Goal: Task Accomplishment & Management: Use online tool/utility

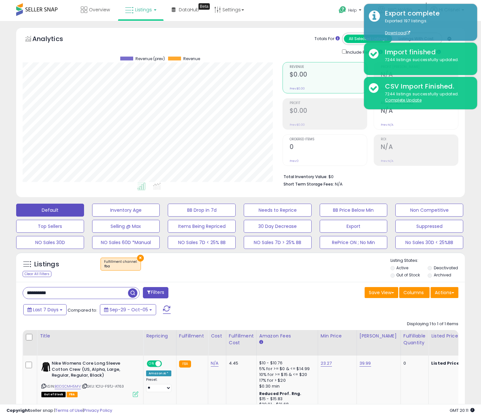
click at [122, 14] on link "Listings" at bounding box center [140, 9] width 41 height 19
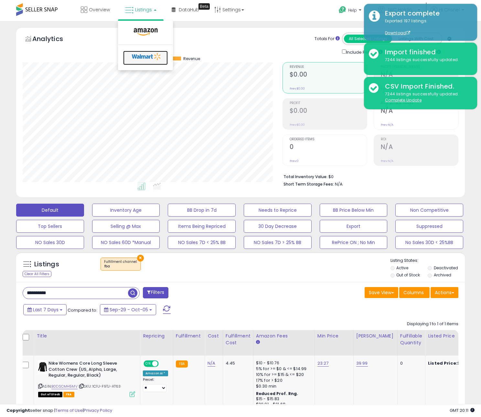
click at [140, 57] on icon at bounding box center [147, 57] width 34 height 10
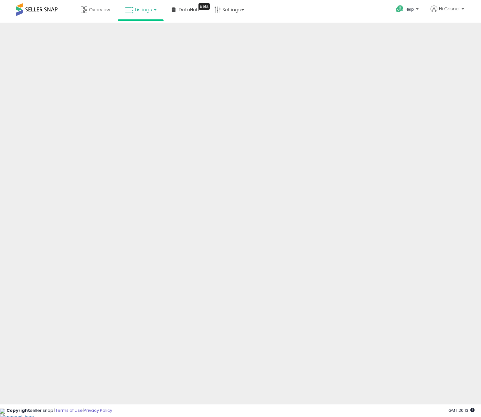
click at [137, 13] on link "Listings" at bounding box center [140, 9] width 41 height 19
click at [153, 34] on icon at bounding box center [146, 32] width 28 height 8
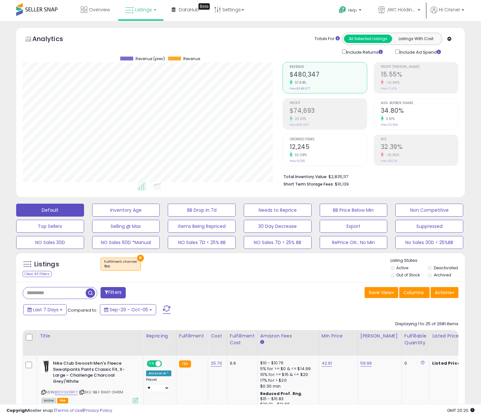
scroll to position [132, 260]
click at [332, 212] on button "BB Price Below Min" at bounding box center [354, 210] width 68 height 13
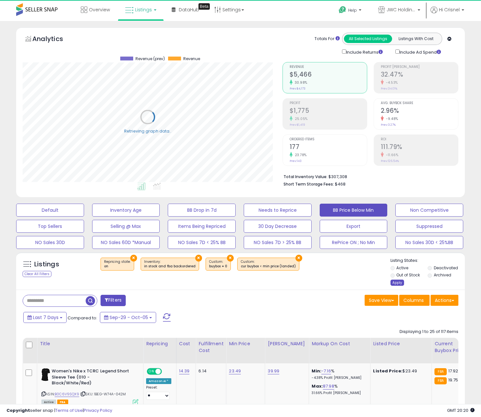
click at [392, 282] on div "Apply" at bounding box center [397, 283] width 14 height 6
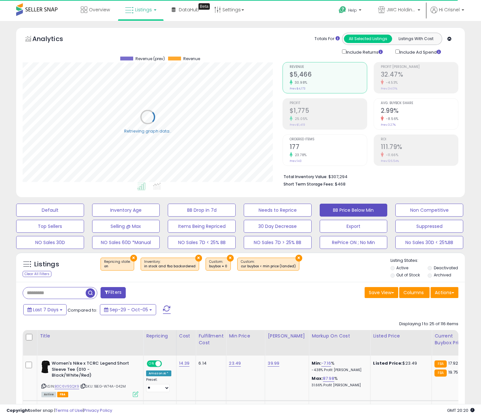
click at [148, 296] on div "Filters" at bounding box center [129, 293] width 223 height 13
click at [107, 293] on span at bounding box center [107, 292] width 4 height 5
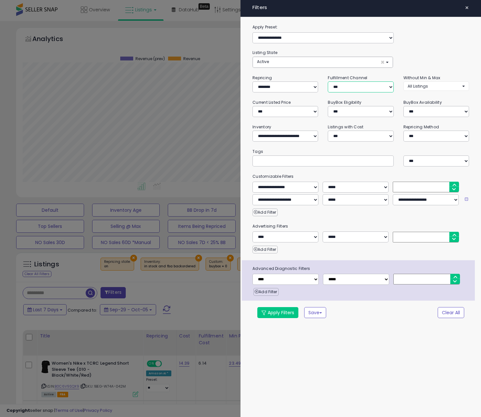
click at [346, 90] on select "*** *** *** ***" at bounding box center [361, 86] width 66 height 11
select select "***"
click at [328, 82] on select "*** *** *** ***" at bounding box center [361, 86] width 66 height 11
click at [276, 314] on button "Apply Filters" at bounding box center [277, 312] width 41 height 11
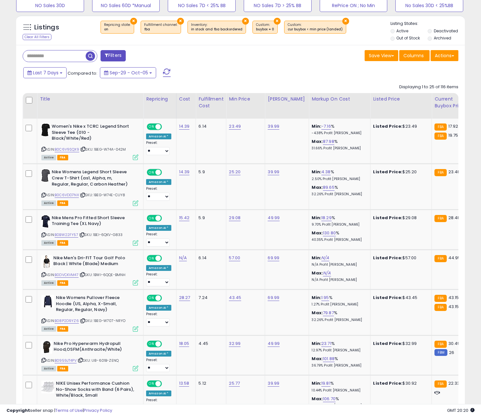
scroll to position [243, 0]
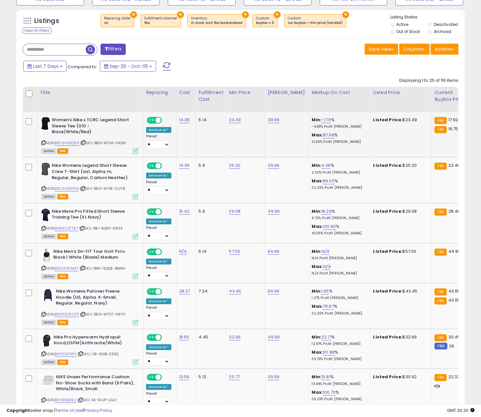
click at [85, 141] on icon at bounding box center [83, 143] width 4 height 4
click at [83, 187] on icon at bounding box center [83, 189] width 4 height 4
drag, startPoint x: 84, startPoint y: 183, endPoint x: 77, endPoint y: 185, distance: 7.8
click at [84, 187] on icon at bounding box center [83, 189] width 4 height 4
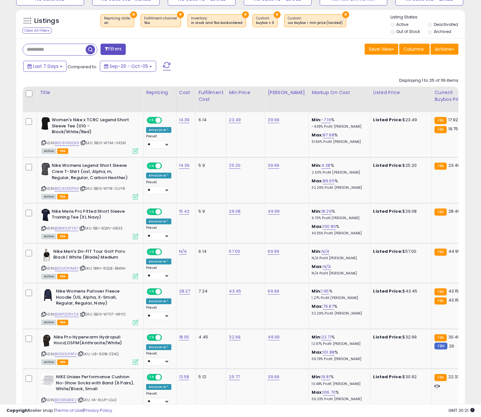
click at [84, 227] on icon at bounding box center [82, 229] width 4 height 4
click at [73, 226] on link "B0BW22FY57" at bounding box center [67, 228] width 24 height 5
click at [232, 209] on link "29.08" at bounding box center [235, 211] width 12 height 6
type input "*****"
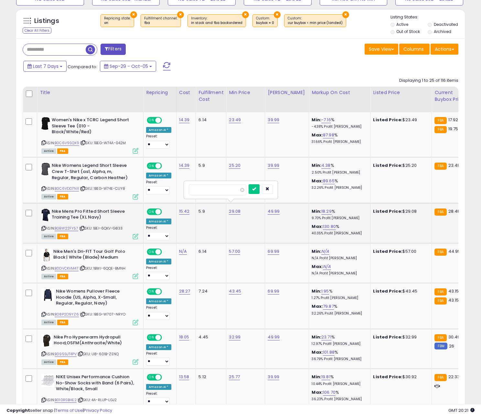
click at [265, 191] on div at bounding box center [261, 189] width 24 height 11
click at [260, 191] on button "submit" at bounding box center [254, 189] width 11 height 10
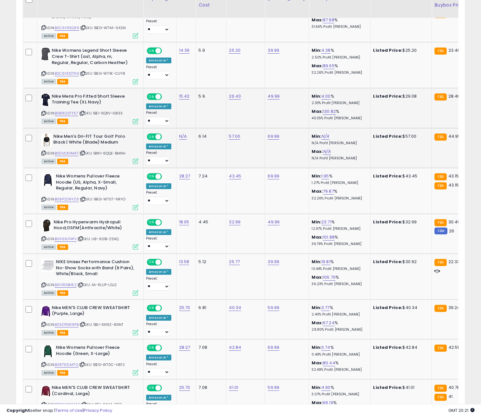
scroll to position [0, 0]
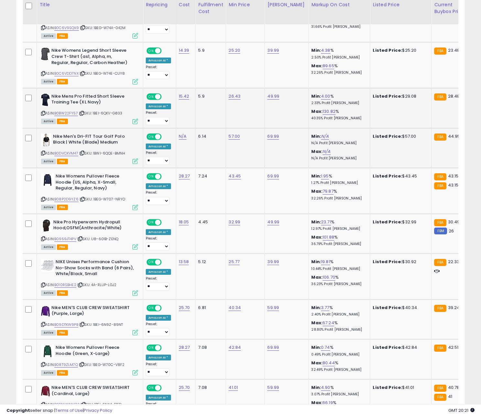
click at [84, 151] on icon at bounding box center [82, 153] width 4 height 4
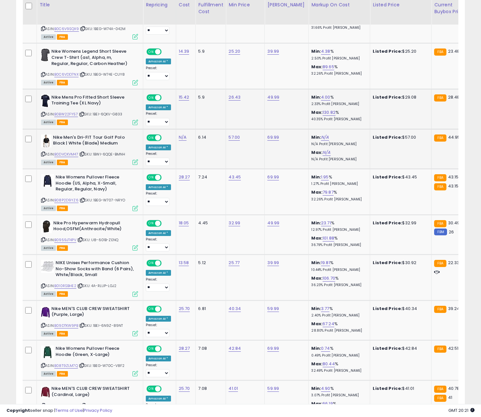
click at [84, 152] on icon at bounding box center [82, 154] width 4 height 4
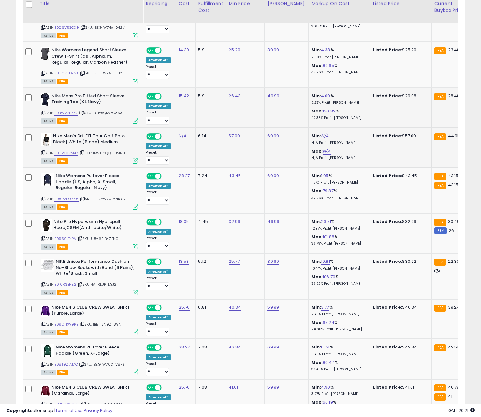
scroll to position [357, 0]
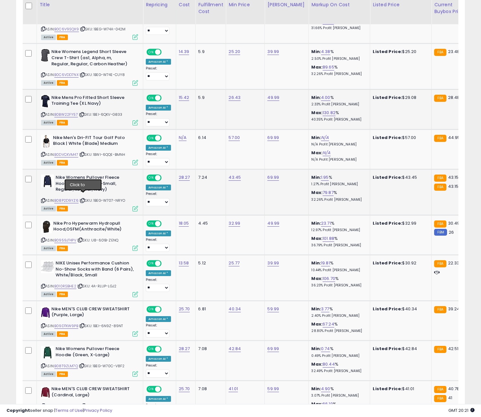
drag, startPoint x: 83, startPoint y: 196, endPoint x: 109, endPoint y: 197, distance: 25.2
click at [83, 199] on icon at bounding box center [82, 201] width 4 height 4
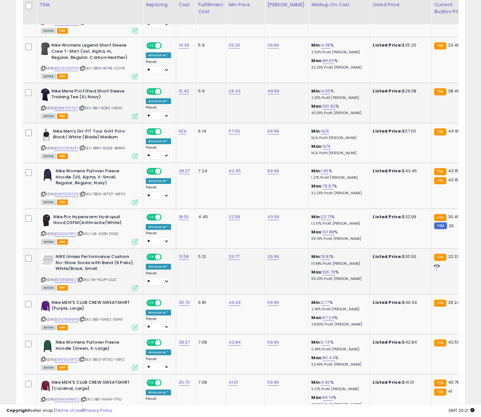
scroll to position [365, 0]
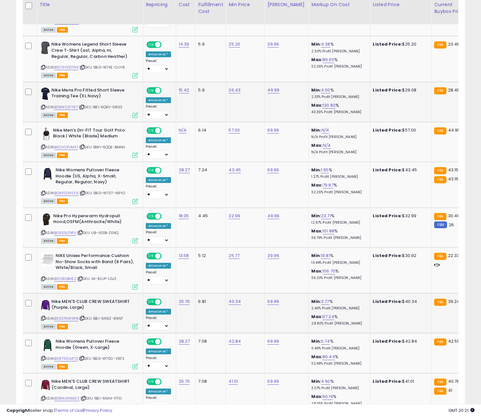
click at [84, 317] on div "ASIN: B09DTKW9PB | SKU: 1BEI-6N9Z-89NT Active FBA" at bounding box center [89, 314] width 97 height 30
click at [84, 316] on icon at bounding box center [82, 318] width 4 height 4
drag, startPoint x: 84, startPoint y: 315, endPoint x: 91, endPoint y: 312, distance: 8.1
click at [84, 316] on icon at bounding box center [82, 318] width 4 height 4
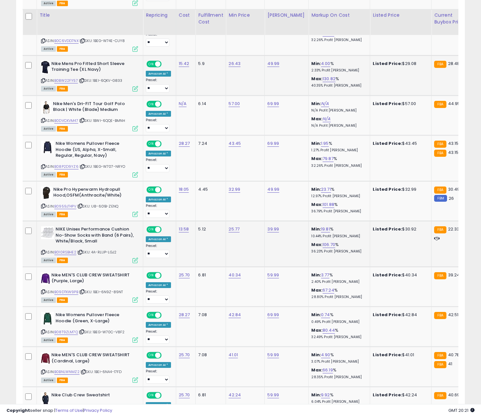
scroll to position [407, 0]
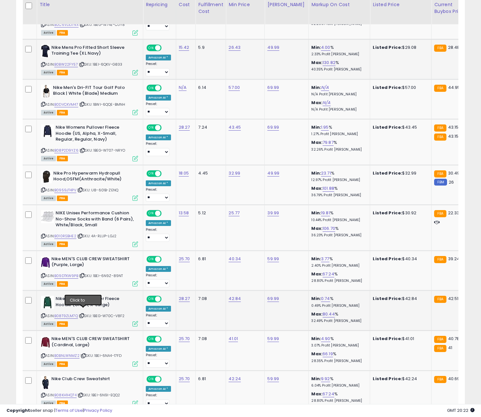
click at [82, 314] on icon at bounding box center [82, 316] width 4 height 4
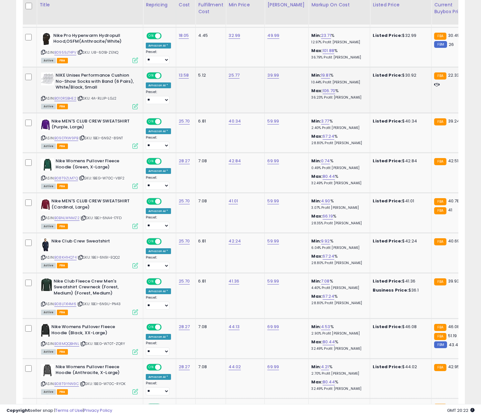
scroll to position [550, 0]
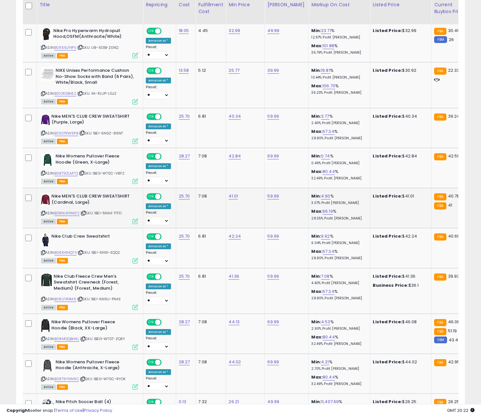
click at [84, 211] on icon at bounding box center [83, 213] width 4 height 4
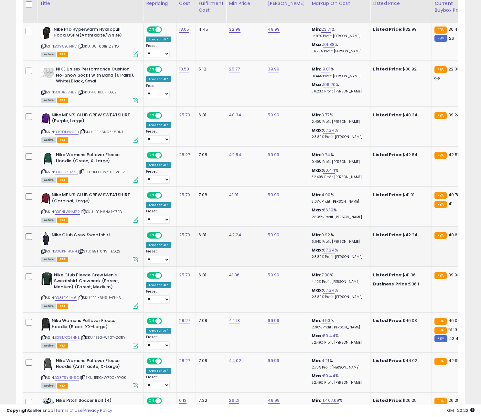
scroll to position [549, 0]
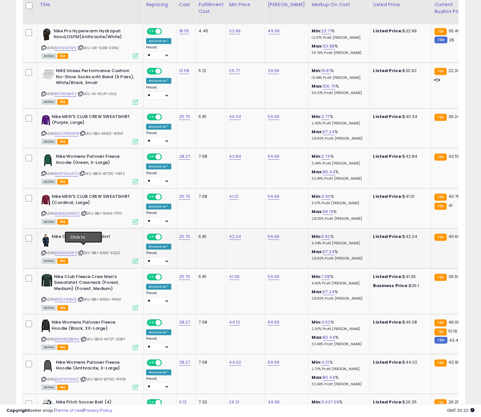
click at [81, 251] on icon at bounding box center [81, 253] width 4 height 4
click at [81, 298] on icon at bounding box center [81, 300] width 4 height 4
click at [86, 337] on icon at bounding box center [83, 339] width 4 height 4
drag, startPoint x: 84, startPoint y: 376, endPoint x: 201, endPoint y: 359, distance: 118.5
click at [84, 378] on icon at bounding box center [83, 380] width 4 height 4
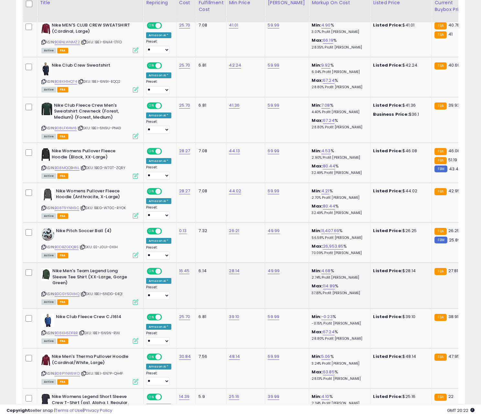
scroll to position [750, 0]
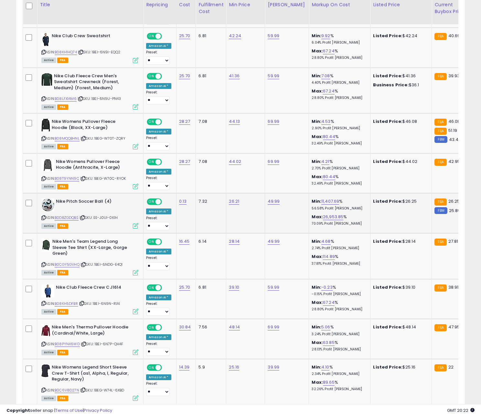
click at [85, 216] on icon at bounding box center [82, 218] width 4 height 4
click at [85, 263] on icon at bounding box center [83, 265] width 4 height 4
click at [72, 215] on link "B0DBZGDQBS" at bounding box center [67, 217] width 24 height 5
click at [234, 198] on link "26.21" at bounding box center [234, 201] width 10 height 6
type input "*****"
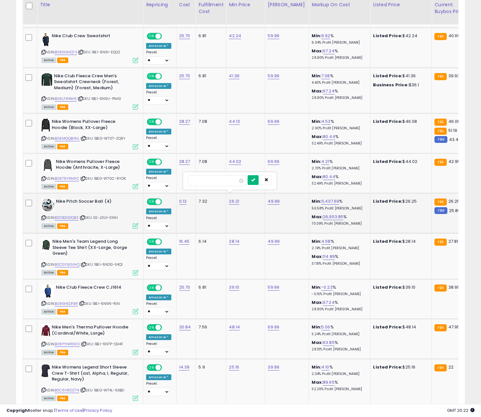
click at [255, 179] on icon "submit" at bounding box center [253, 180] width 4 height 4
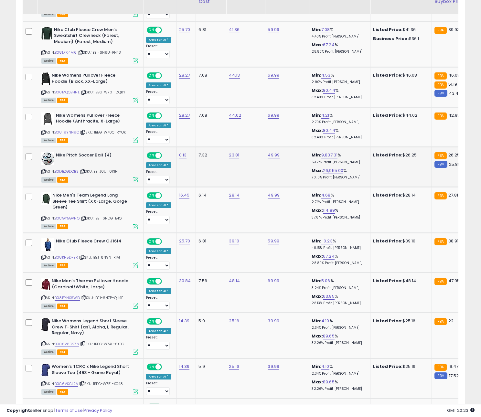
scroll to position [812, 0]
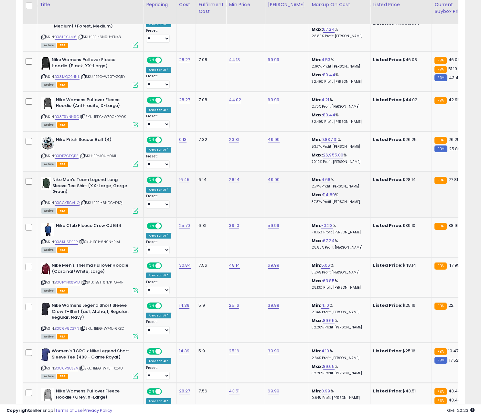
click at [84, 201] on icon at bounding box center [83, 203] width 4 height 4
drag, startPoint x: 86, startPoint y: 198, endPoint x: 156, endPoint y: 200, distance: 70.2
click at [86, 201] on icon at bounding box center [83, 203] width 4 height 4
click at [83, 240] on icon at bounding box center [82, 242] width 4 height 4
click at [72, 200] on link "B0CGY5GVHQ" at bounding box center [67, 202] width 25 height 5
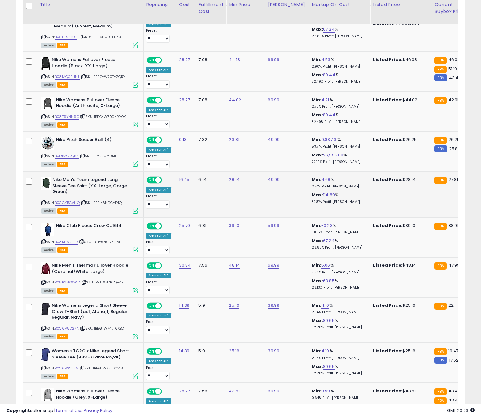
click at [76, 239] on link "B08KH5DFBR" at bounding box center [66, 241] width 23 height 5
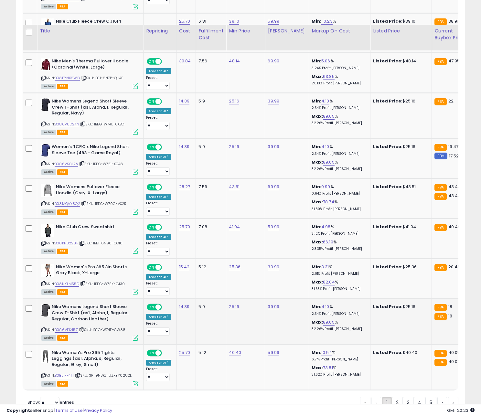
scroll to position [1042, 0]
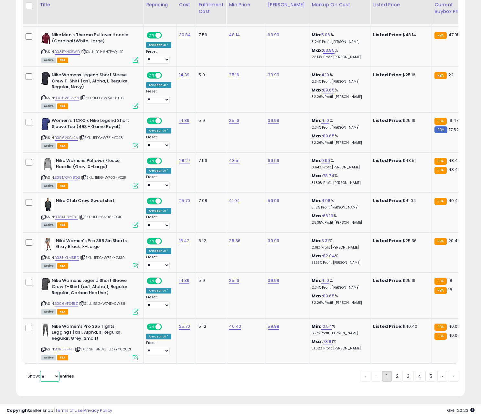
click at [48, 374] on select "** **" at bounding box center [49, 376] width 19 height 11
select select "**"
click at [41, 371] on select "** **" at bounding box center [49, 376] width 19 height 11
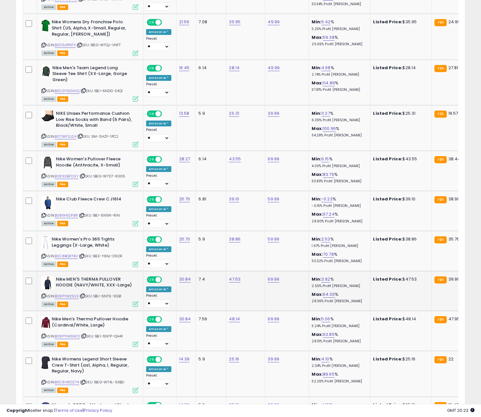
scroll to position [1685, 0]
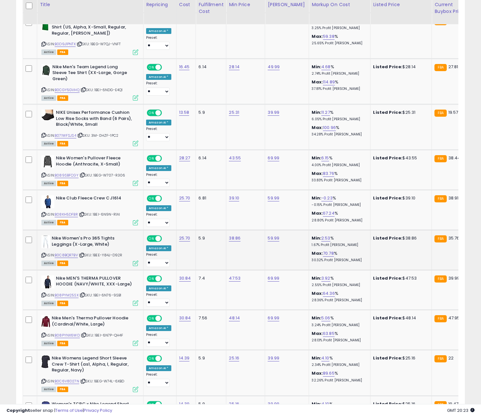
click at [89, 261] on div "Active FBA" at bounding box center [89, 263] width 97 height 5
click at [84, 253] on icon at bounding box center [82, 255] width 4 height 4
click at [84, 293] on icon at bounding box center [82, 295] width 4 height 4
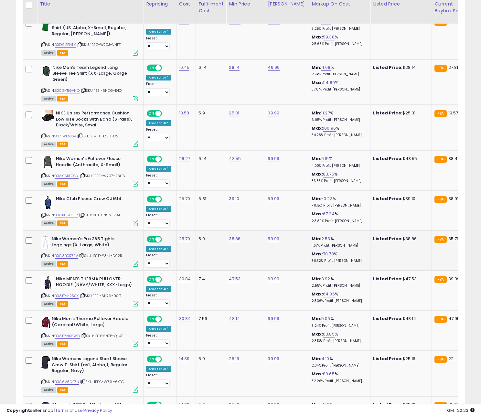
scroll to position [1682, 0]
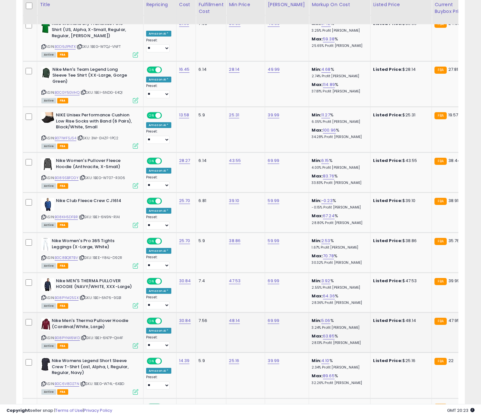
click at [84, 336] on icon at bounding box center [84, 338] width 4 height 4
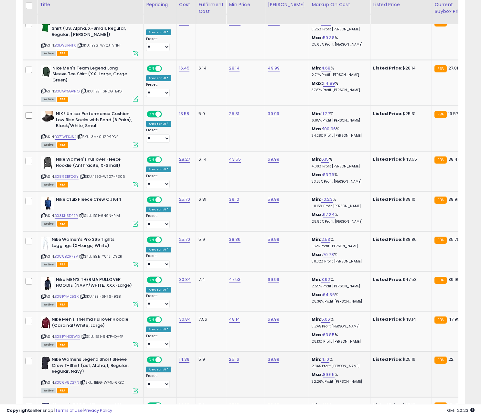
click at [82, 380] on span "| SKU: 1BEG-W74L-6XBD" at bounding box center [102, 382] width 44 height 5
click at [85, 381] on icon at bounding box center [83, 383] width 4 height 4
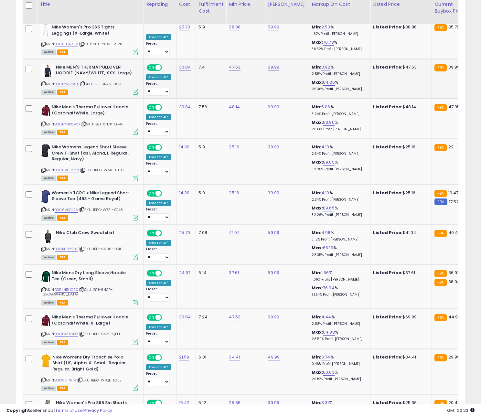
scroll to position [1901, 0]
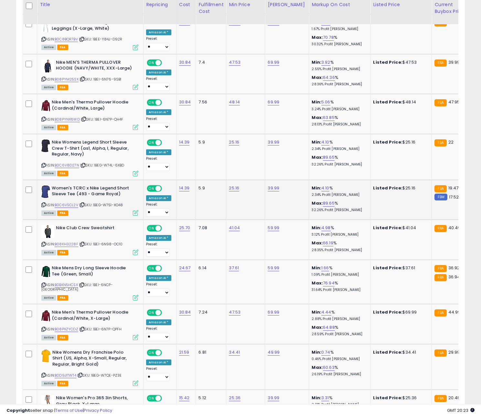
click at [84, 203] on icon at bounding box center [82, 205] width 4 height 4
click at [82, 242] on icon at bounding box center [82, 244] width 4 height 4
click at [84, 283] on icon at bounding box center [82, 285] width 4 height 4
click at [83, 327] on icon at bounding box center [82, 329] width 4 height 4
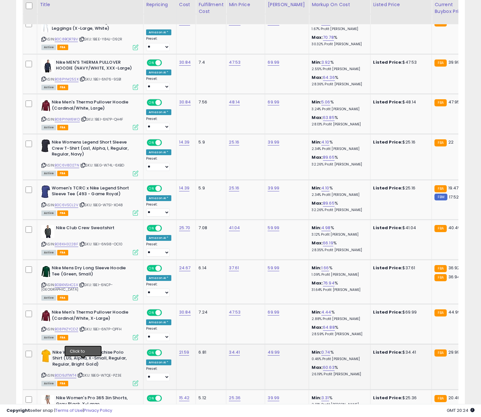
click at [82, 373] on icon at bounding box center [80, 375] width 4 height 4
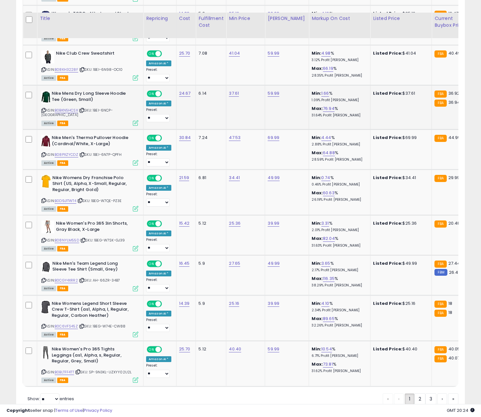
scroll to position [2089, 0]
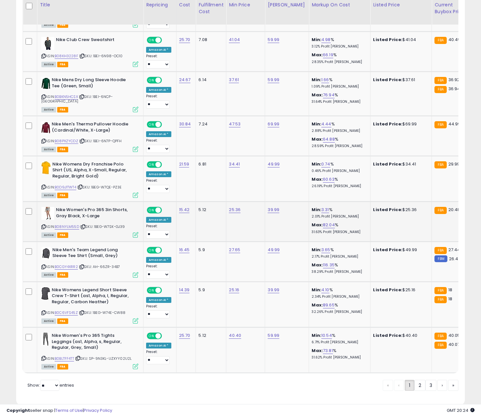
click at [84, 225] on icon at bounding box center [83, 227] width 4 height 4
click at [84, 265] on icon at bounding box center [82, 267] width 4 height 4
click at [83, 311] on icon at bounding box center [82, 313] width 4 height 4
drag, startPoint x: 83, startPoint y: 299, endPoint x: 140, endPoint y: 295, distance: 56.7
click at [83, 311] on icon at bounding box center [82, 313] width 4 height 4
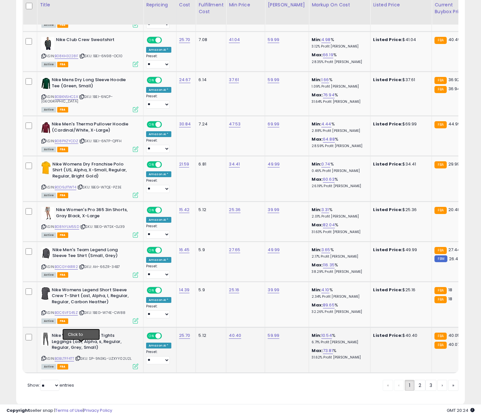
drag, startPoint x: 81, startPoint y: 345, endPoint x: 124, endPoint y: 336, distance: 43.7
click at [80, 357] on icon at bounding box center [78, 359] width 4 height 4
click at [69, 356] on link "B0BLTFF4TT" at bounding box center [64, 358] width 19 height 5
click at [233, 327] on td "40.40" at bounding box center [245, 350] width 39 height 46
click at [233, 332] on link "40.40" at bounding box center [235, 335] width 12 height 6
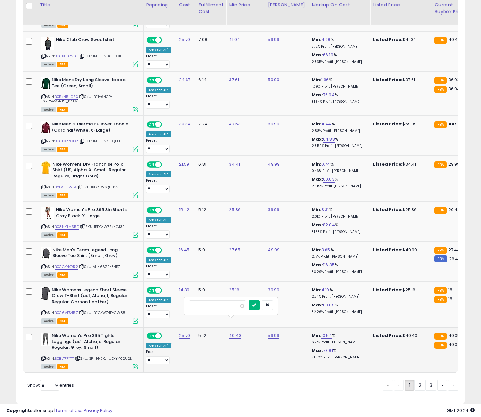
type input "*****"
click at [255, 307] on button "submit" at bounding box center [254, 305] width 11 height 10
click at [420, 380] on link "2" at bounding box center [419, 385] width 11 height 11
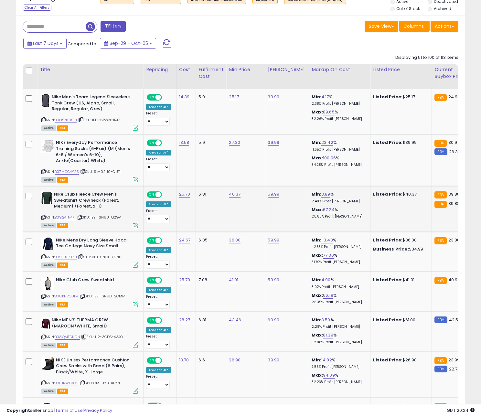
scroll to position [271, 0]
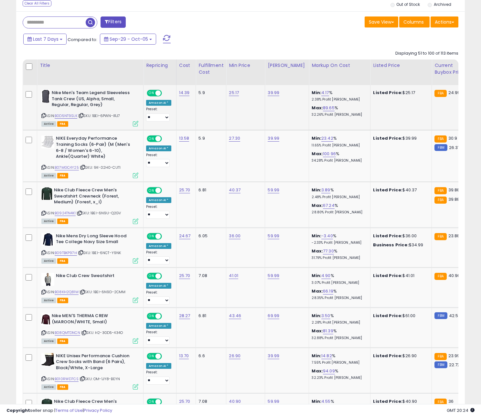
click at [82, 118] on span "| SKU: 1BEI-6PWN-IRJ7" at bounding box center [99, 115] width 42 height 5
click at [82, 116] on icon at bounding box center [81, 116] width 4 height 4
drag, startPoint x: 80, startPoint y: 214, endPoint x: 89, endPoint y: 213, distance: 8.5
click at [80, 214] on icon at bounding box center [80, 213] width 4 height 4
drag, startPoint x: 84, startPoint y: 254, endPoint x: 270, endPoint y: 251, distance: 185.9
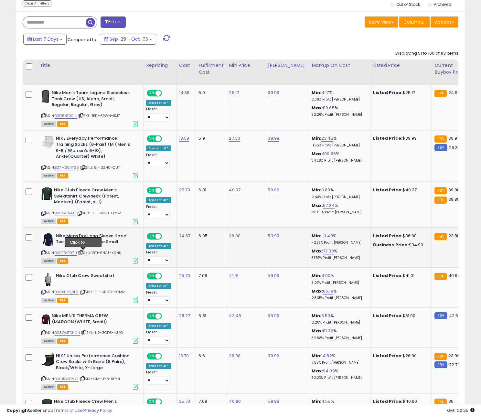
click at [83, 254] on icon at bounding box center [81, 253] width 4 height 4
click at [82, 294] on icon at bounding box center [82, 292] width 4 height 4
drag, startPoint x: 83, startPoint y: 293, endPoint x: 256, endPoint y: 263, distance: 175.5
click at [83, 293] on icon at bounding box center [82, 292] width 4 height 4
click at [86, 334] on icon at bounding box center [84, 333] width 4 height 4
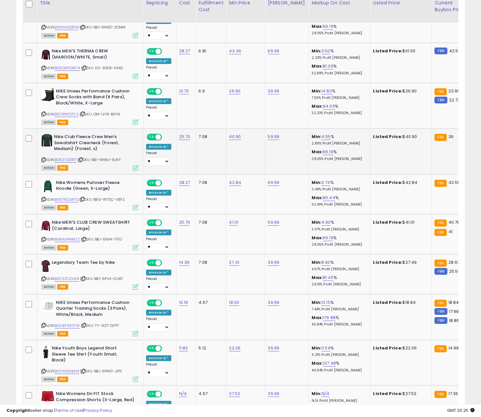
scroll to position [533, 0]
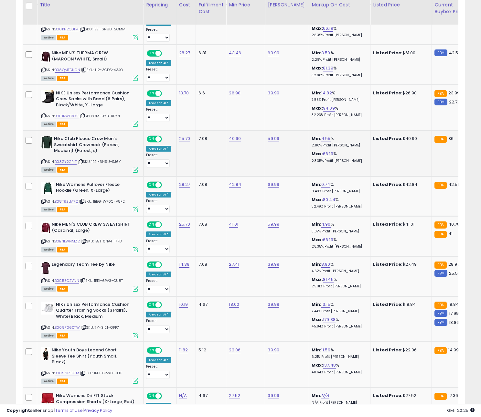
click at [94, 168] on div "Active FBA" at bounding box center [89, 169] width 97 height 5
click at [82, 161] on icon at bounding box center [81, 162] width 4 height 4
click at [82, 201] on icon at bounding box center [82, 201] width 4 height 4
click at [85, 241] on icon at bounding box center [84, 242] width 4 height 4
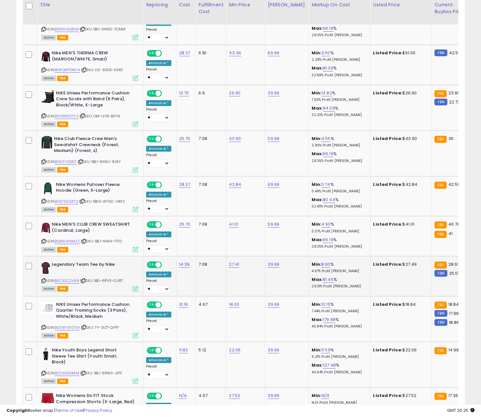
click at [85, 281] on icon at bounding box center [83, 281] width 4 height 4
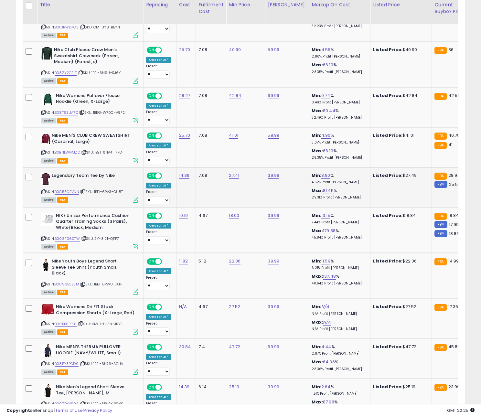
scroll to position [635, 0]
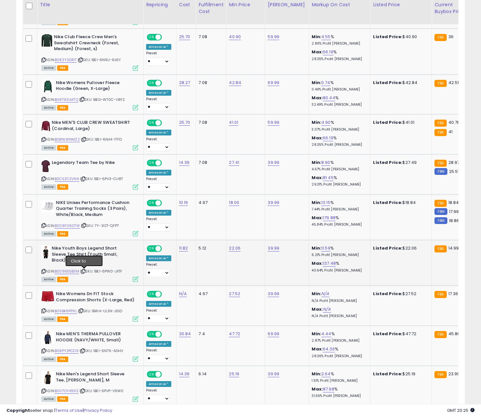
click at [85, 273] on icon at bounding box center [83, 272] width 4 height 4
click at [85, 272] on icon at bounding box center [83, 272] width 4 height 4
click at [83, 312] on icon at bounding box center [81, 311] width 4 height 4
click at [84, 351] on icon at bounding box center [82, 351] width 4 height 4
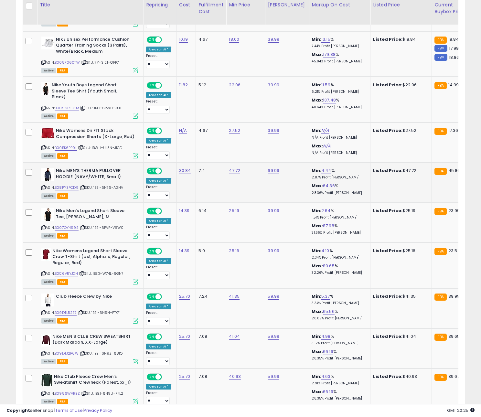
scroll to position [801, 0]
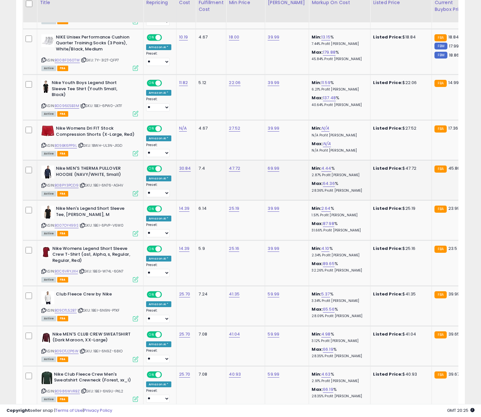
click at [84, 187] on icon at bounding box center [82, 186] width 4 height 4
click at [84, 225] on icon at bounding box center [82, 226] width 4 height 4
click at [84, 272] on icon at bounding box center [82, 272] width 4 height 4
drag, startPoint x: 81, startPoint y: 312, endPoint x: 137, endPoint y: 301, distance: 56.4
click at [81, 312] on icon at bounding box center [81, 311] width 4 height 4
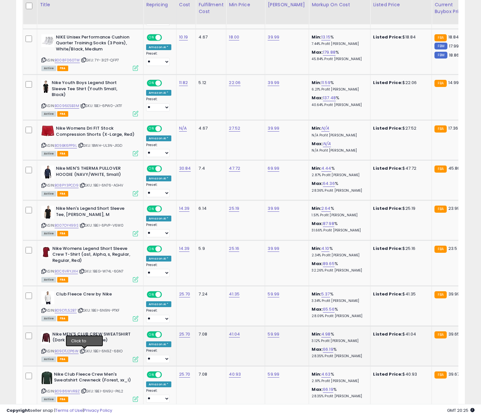
click at [84, 352] on icon at bounding box center [82, 351] width 4 height 4
click at [85, 390] on icon at bounding box center [84, 391] width 4 height 4
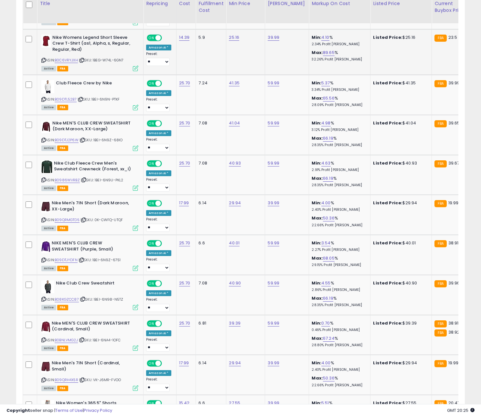
scroll to position [1018, 0]
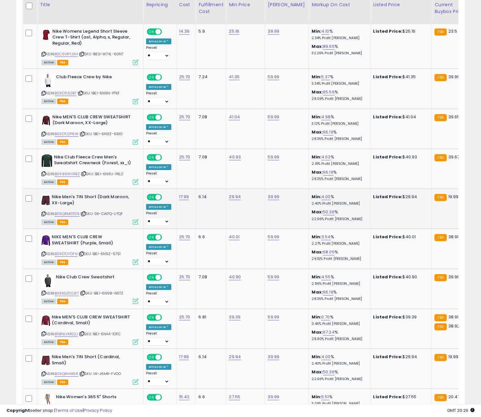
click at [85, 214] on icon at bounding box center [83, 214] width 4 height 4
click at [83, 256] on icon at bounding box center [82, 254] width 4 height 4
click at [84, 293] on icon at bounding box center [83, 293] width 4 height 4
drag, startPoint x: 84, startPoint y: 376, endPoint x: 144, endPoint y: 348, distance: 65.6
click at [84, 376] on icon at bounding box center [82, 374] width 4 height 4
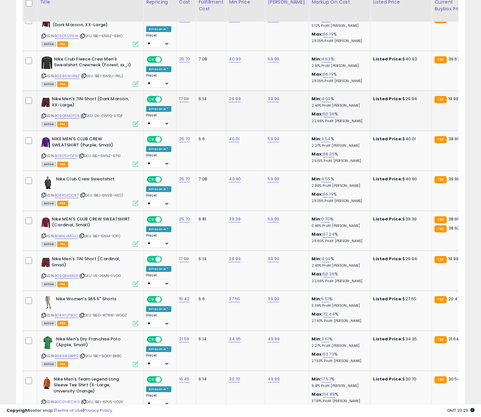
scroll to position [1125, 0]
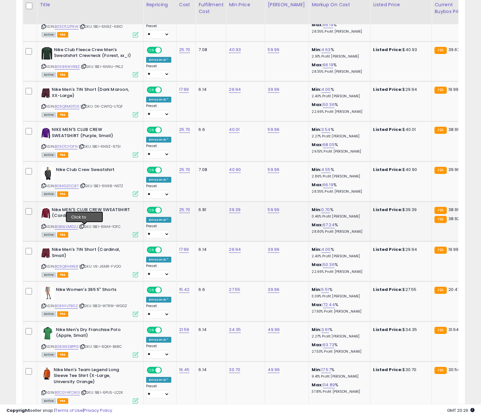
drag, startPoint x: 84, startPoint y: 228, endPoint x: 287, endPoint y: 203, distance: 204.5
click at [83, 228] on icon at bounding box center [82, 227] width 4 height 4
drag, startPoint x: 84, startPoint y: 305, endPoint x: 179, endPoint y: 295, distance: 95.3
click at [84, 305] on icon at bounding box center [82, 306] width 4 height 4
click at [69, 227] on link "B0BNLVMG2J" at bounding box center [66, 226] width 23 height 5
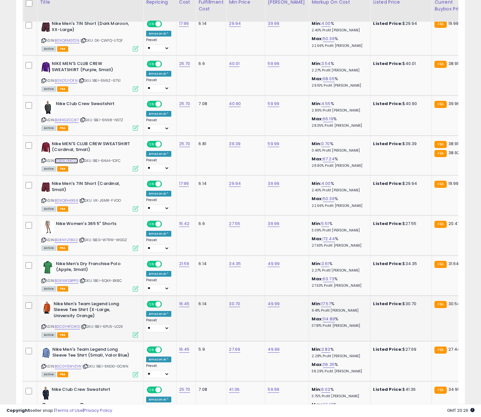
scroll to position [1195, 0]
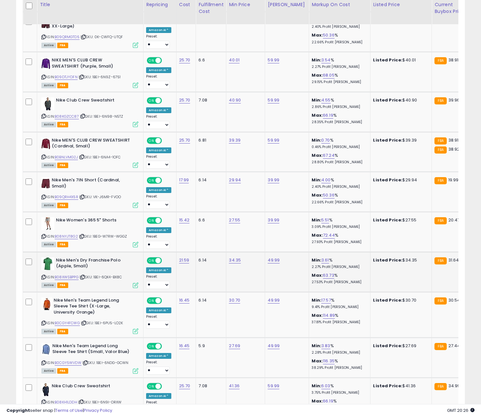
click at [85, 278] on icon at bounding box center [82, 277] width 4 height 4
click at [86, 325] on icon at bounding box center [84, 323] width 4 height 4
click at [88, 364] on icon at bounding box center [85, 363] width 4 height 4
click at [77, 326] on link "B0CGY4FCWG" at bounding box center [67, 322] width 25 height 5
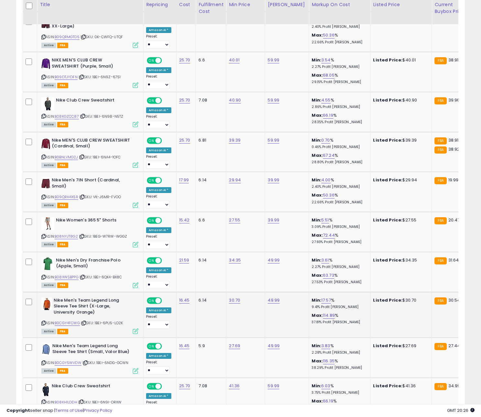
click at [0, 0] on div "**********" at bounding box center [240, 64] width 481 height 2476
click at [233, 302] on link "30.70" at bounding box center [234, 300] width 11 height 6
type input "*****"
click at [259, 285] on button "submit" at bounding box center [253, 285] width 11 height 10
click at [89, 325] on span "| SKU: 1BEI-6PU5-LO2K" at bounding box center [102, 322] width 42 height 5
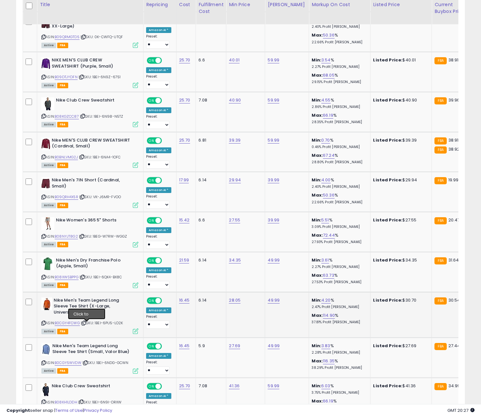
click at [86, 325] on icon at bounding box center [84, 323] width 4 height 4
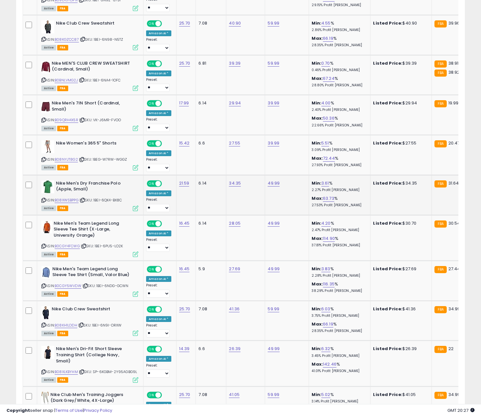
scroll to position [1301, 0]
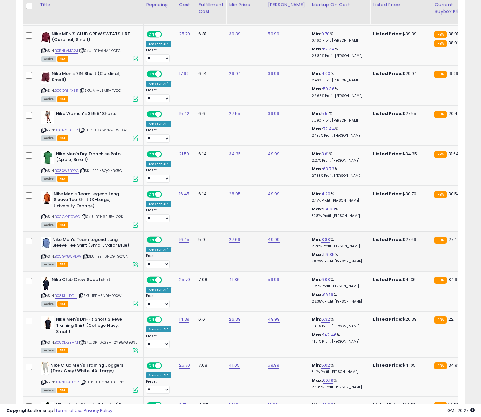
drag, startPoint x: 127, startPoint y: 274, endPoint x: 108, endPoint y: 266, distance: 20.5
click at [115, 269] on tbody "Nike Men's Team Legend Sleeveless Tank Crew (US, Alpha, Small, Regular, Regular…" at bounding box center [385, 97] width 724 height 2085
click at [88, 258] on icon at bounding box center [85, 257] width 4 height 4
click at [81, 296] on icon at bounding box center [81, 296] width 4 height 4
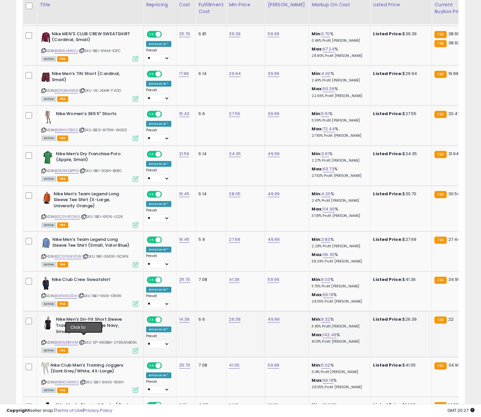
click at [82, 341] on icon at bounding box center [82, 343] width 4 height 4
click at [233, 197] on link "28.05" at bounding box center [235, 194] width 12 height 6
type input "**"
click button "submit" at bounding box center [254, 179] width 11 height 10
click at [84, 380] on icon at bounding box center [83, 382] width 4 height 4
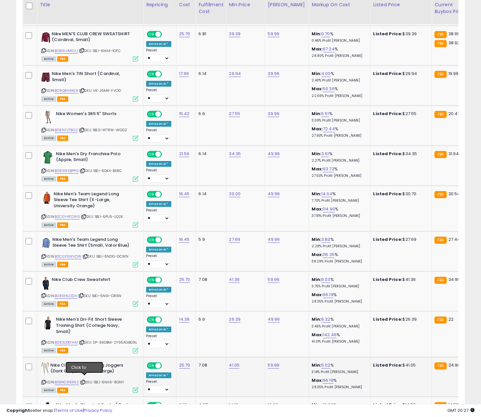
click at [85, 380] on icon at bounding box center [83, 382] width 4 height 4
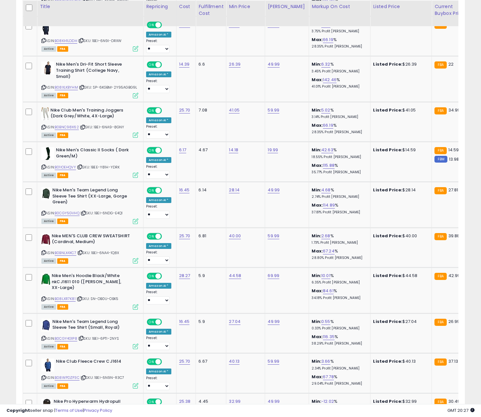
scroll to position [1560, 0]
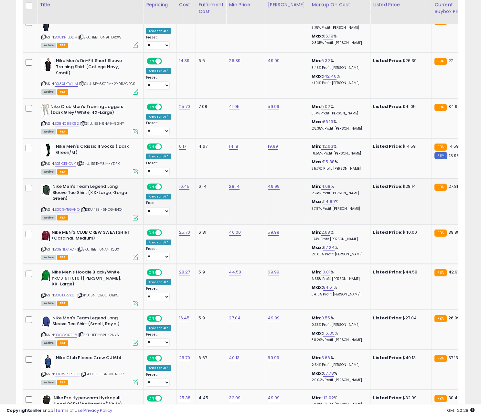
click at [86, 208] on icon at bounding box center [83, 210] width 4 height 4
click at [81, 247] on icon at bounding box center [80, 249] width 4 height 4
click at [81, 293] on icon at bounding box center [80, 295] width 4 height 4
click at [82, 333] on icon at bounding box center [81, 335] width 4 height 4
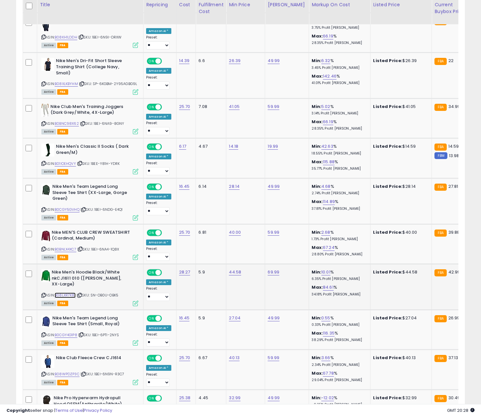
click at [70, 293] on link "B08LXR7K81" at bounding box center [65, 295] width 21 height 5
click at [231, 270] on link "44.58" at bounding box center [235, 272] width 12 height 6
type input "**"
click button "submit" at bounding box center [254, 252] width 11 height 10
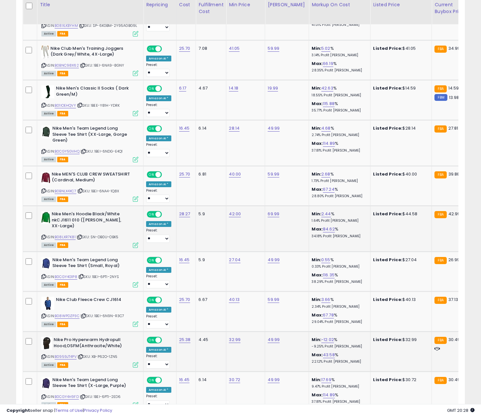
scroll to position [1665, 0]
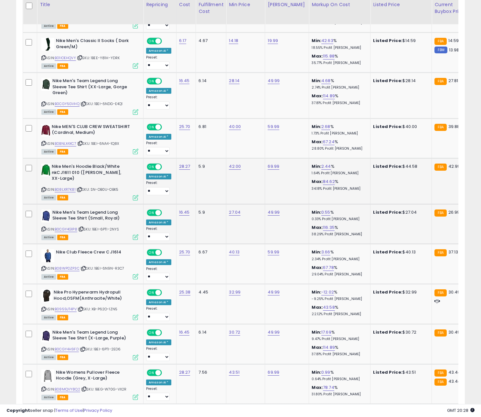
drag, startPoint x: 89, startPoint y: 240, endPoint x: 84, endPoint y: 225, distance: 15.5
click at [88, 237] on td "Nike Men's Team Legend Long Sleeve Tee Shirt (Small, Royal) ASIN: B0CGY4G1P8 | …" at bounding box center [90, 224] width 106 height 40
drag, startPoint x: 84, startPoint y: 225, endPoint x: 92, endPoint y: 225, distance: 8.4
click at [83, 227] on icon at bounding box center [81, 229] width 4 height 4
click at [81, 188] on icon at bounding box center [80, 190] width 4 height 4
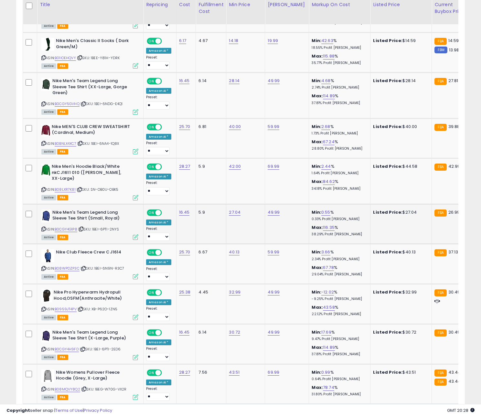
click at [86, 227] on span "| SKU: 1BEI-6PTI-2NYS" at bounding box center [98, 229] width 41 height 5
click at [83, 227] on icon at bounding box center [81, 229] width 4 height 4
click at [73, 227] on link "B0CGY4G1P8" at bounding box center [66, 229] width 23 height 5
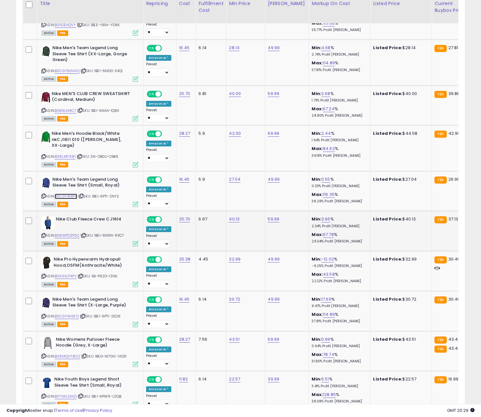
scroll to position [1703, 0]
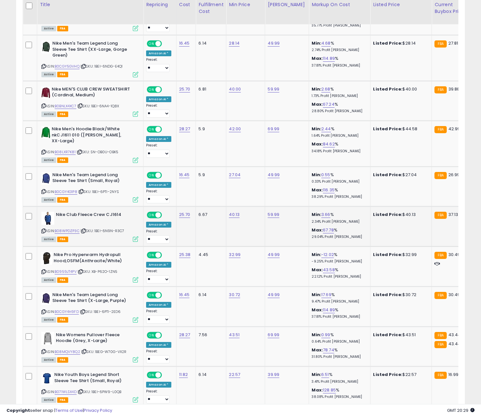
click at [86, 229] on icon at bounding box center [83, 231] width 4 height 4
click at [83, 311] on icon at bounding box center [83, 312] width 4 height 4
drag, startPoint x: 84, startPoint y: 309, endPoint x: 132, endPoint y: 296, distance: 48.8
click at [84, 310] on icon at bounding box center [83, 312] width 4 height 4
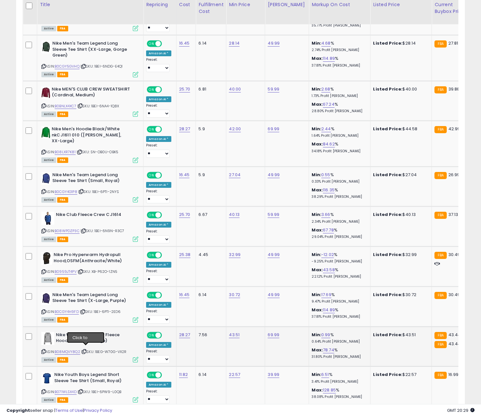
click at [84, 350] on icon at bounding box center [84, 352] width 4 height 4
drag, startPoint x: 85, startPoint y: 308, endPoint x: 91, endPoint y: 305, distance: 6.1
click at [85, 310] on icon at bounding box center [83, 312] width 4 height 4
click at [71, 309] on link "B0CGY4H9FD" at bounding box center [67, 311] width 24 height 5
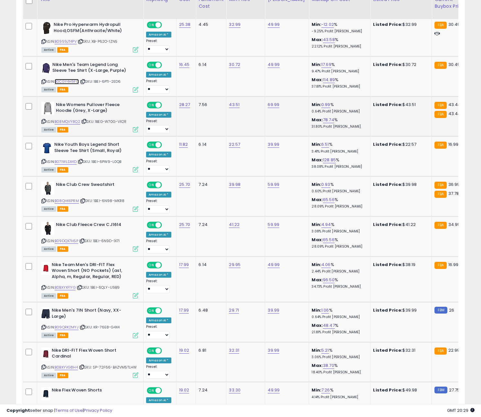
scroll to position [1936, 0]
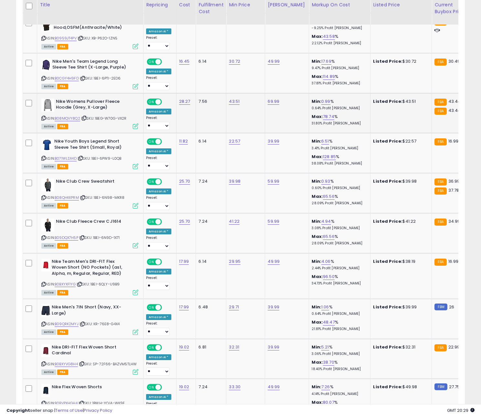
click at [88, 118] on div "ASIN: B08MQVY8Q2 | SKU: 1BEG-W70G-VX2R Active FBA" at bounding box center [89, 114] width 97 height 30
click at [84, 116] on icon at bounding box center [84, 118] width 4 height 4
click at [72, 116] on link "B08MQVY8Q2" at bounding box center [68, 118] width 26 height 5
click at [95, 243] on div "Active FBA" at bounding box center [89, 245] width 97 height 5
click at [85, 156] on span "| SKU: 1BEI-6PW9-L0QB" at bounding box center [100, 158] width 44 height 5
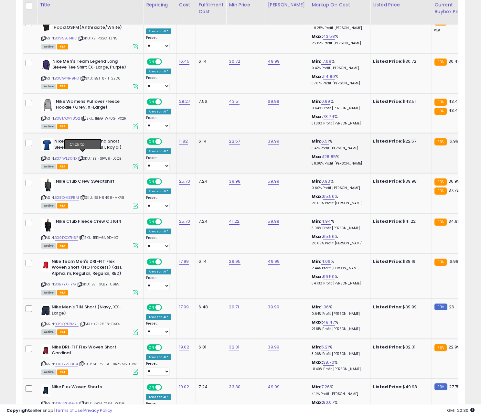
click at [83, 156] on icon at bounding box center [81, 158] width 4 height 4
drag, startPoint x: 85, startPoint y: 194, endPoint x: 123, endPoint y: 192, distance: 38.2
click at [85, 196] on icon at bounding box center [83, 198] width 4 height 4
click at [84, 236] on icon at bounding box center [82, 238] width 4 height 4
click at [82, 282] on icon at bounding box center [80, 284] width 4 height 4
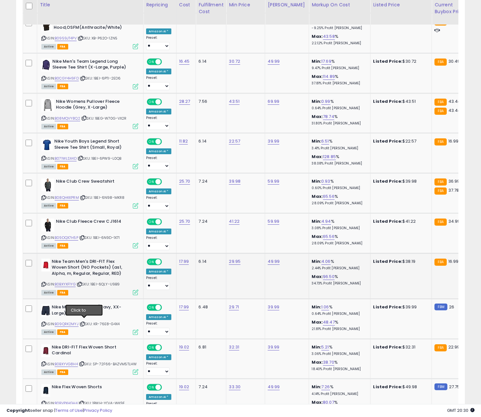
drag, startPoint x: 83, startPoint y: 321, endPoint x: 344, endPoint y: 276, distance: 265.1
click at [83, 322] on icon at bounding box center [82, 324] width 4 height 4
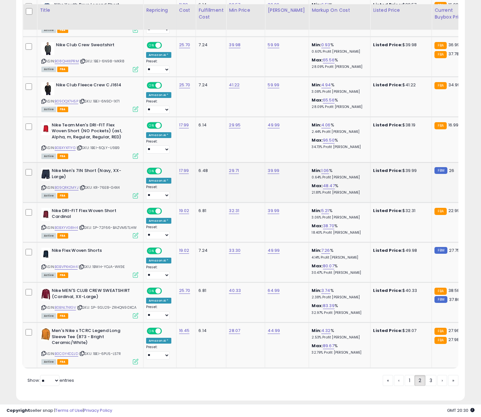
scroll to position [2078, 0]
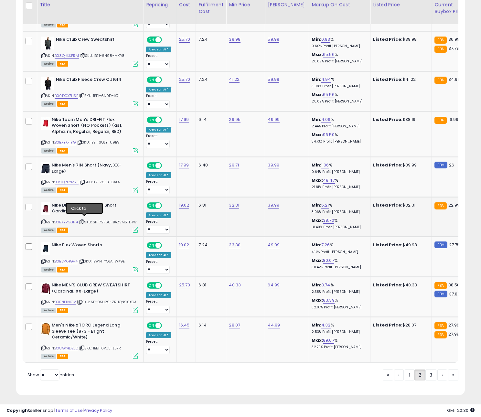
click at [84, 220] on icon at bounding box center [82, 222] width 4 height 4
drag, startPoint x: 91, startPoint y: 269, endPoint x: 91, endPoint y: 280, distance: 11.0
click at [92, 269] on td "Nike Flex Woven Shorts ASIN: B0BVPXHGH4 | SKU: 1BWH-YOJA-WK9E Active FBA" at bounding box center [90, 257] width 106 height 40
click at [82, 300] on icon at bounding box center [80, 302] width 4 height 4
drag, startPoint x: 82, startPoint y: 299, endPoint x: 92, endPoint y: 298, distance: 9.4
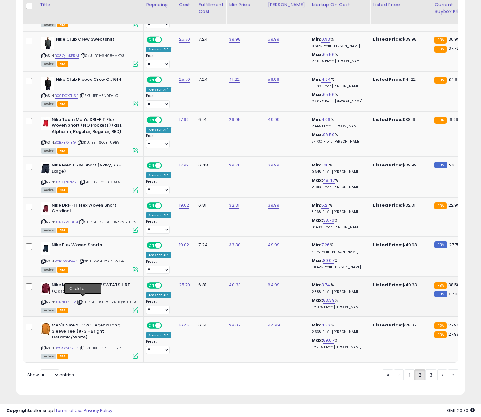
click at [82, 300] on icon at bounding box center [80, 302] width 4 height 4
drag, startPoint x: 85, startPoint y: 346, endPoint x: 122, endPoint y: 327, distance: 41.3
click at [84, 346] on icon at bounding box center [82, 348] width 4 height 4
click at [437, 376] on link "›" at bounding box center [442, 374] width 10 height 11
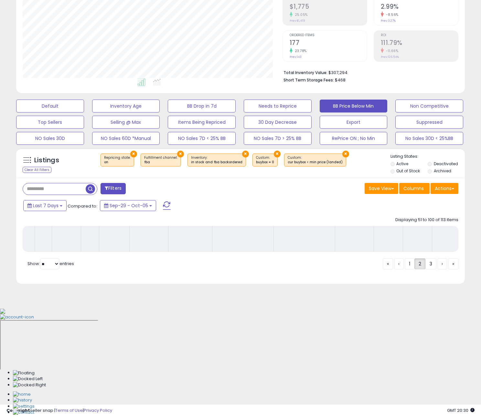
scroll to position [0, 0]
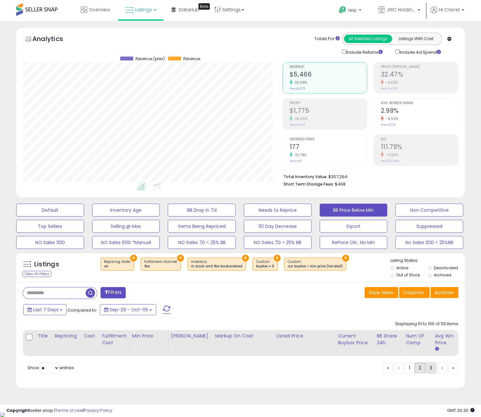
click at [431, 375] on div "« ‹ 1 2 3 › »" at bounding box center [421, 368] width 76 height 13
click at [426, 371] on link "3" at bounding box center [430, 367] width 11 height 11
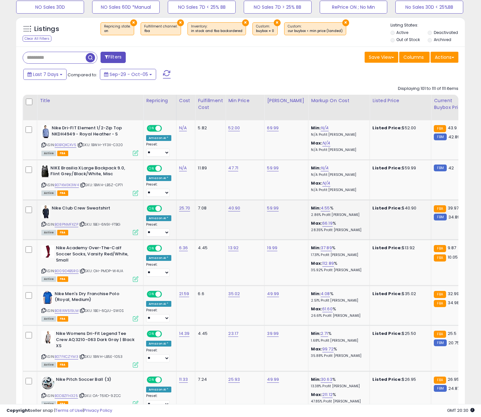
scroll to position [0, 0]
drag, startPoint x: 99, startPoint y: 149, endPoint x: 88, endPoint y: 150, distance: 10.7
click at [97, 149] on div "ASIN: B0B1QXCXV5 | SKU: 1BWH-YF3X-C320 Active FBA" at bounding box center [89, 140] width 97 height 30
click at [82, 145] on icon at bounding box center [80, 145] width 4 height 4
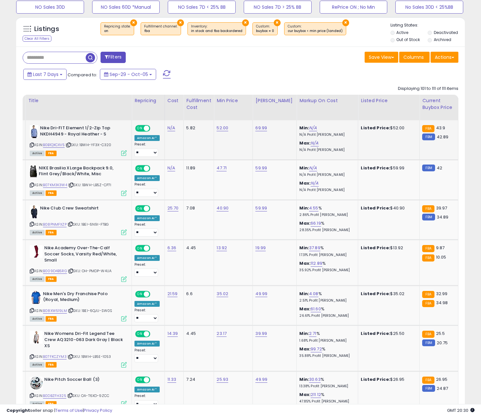
scroll to position [0, 15]
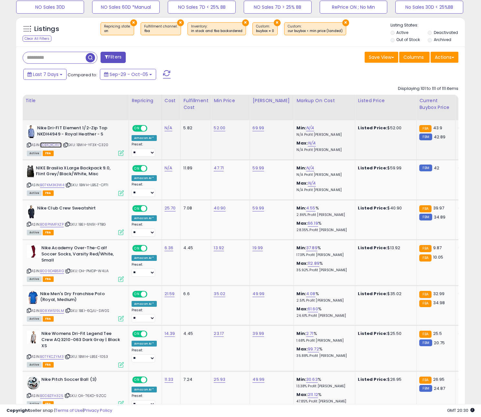
click at [59, 146] on link "B0B1QXCXV5" at bounding box center [51, 144] width 22 height 5
drag, startPoint x: 70, startPoint y: 144, endPoint x: 72, endPoint y: 148, distance: 4.5
click at [68, 144] on icon at bounding box center [66, 145] width 4 height 4
click at [282, 191] on td "59.99" at bounding box center [272, 180] width 44 height 40
click at [70, 184] on icon at bounding box center [68, 185] width 4 height 4
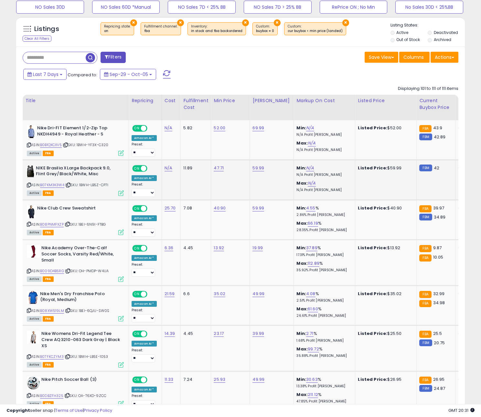
drag, startPoint x: 70, startPoint y: 185, endPoint x: 133, endPoint y: 180, distance: 63.5
click at [70, 184] on icon at bounding box center [68, 185] width 4 height 4
click at [69, 225] on icon at bounding box center [68, 224] width 4 height 4
click at [68, 270] on span "| SKU: OH-PMDP-W4UA" at bounding box center [87, 270] width 44 height 5
click at [69, 272] on icon at bounding box center [68, 271] width 4 height 4
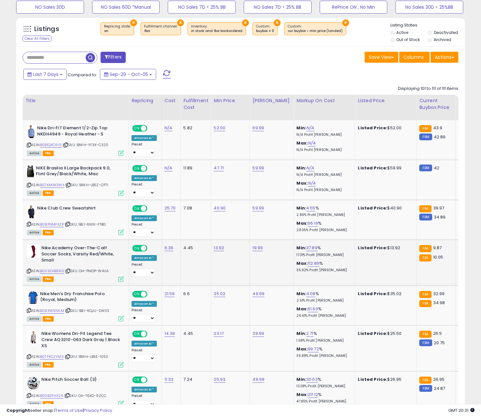
click at [69, 272] on icon at bounding box center [68, 271] width 4 height 4
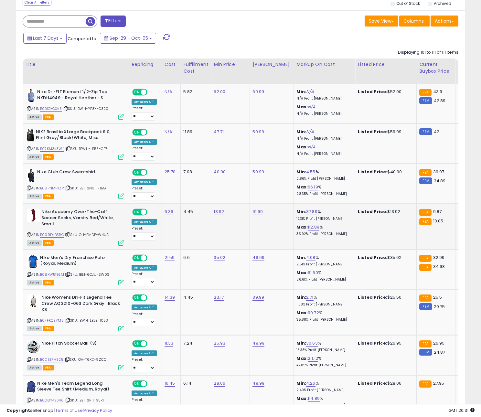
scroll to position [268, 0]
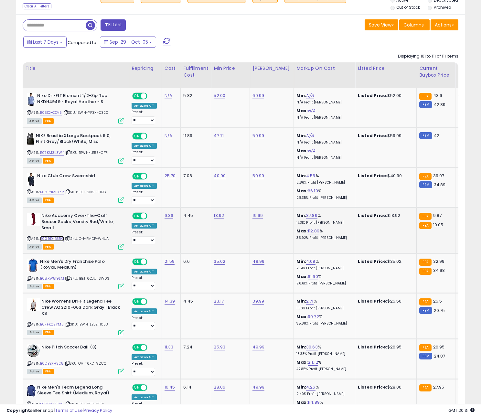
click at [57, 241] on link "B009D4B5RG" at bounding box center [52, 238] width 24 height 5
click at [218, 217] on link "13.92" at bounding box center [219, 215] width 10 height 6
type input "*****"
click button "submit" at bounding box center [238, 200] width 11 height 10
click at [70, 279] on icon at bounding box center [68, 278] width 4 height 4
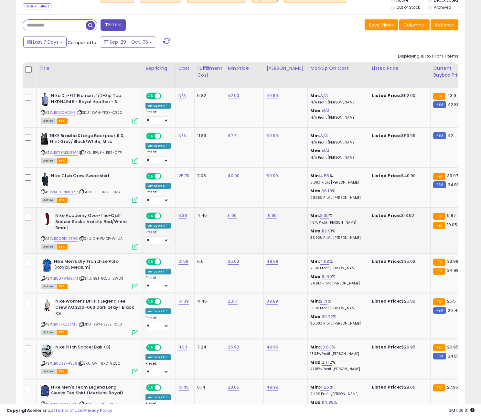
scroll to position [0, 0]
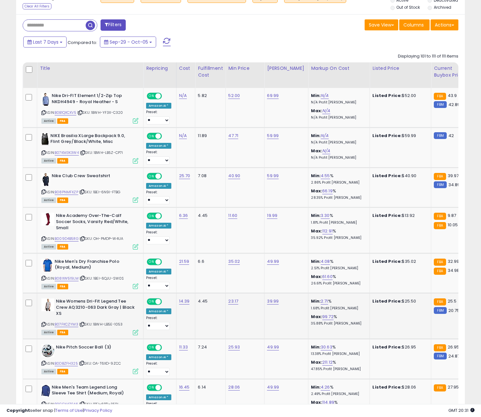
drag, startPoint x: 84, startPoint y: 327, endPoint x: 139, endPoint y: 313, distance: 56.1
click at [84, 326] on icon at bounding box center [82, 325] width 4 height 4
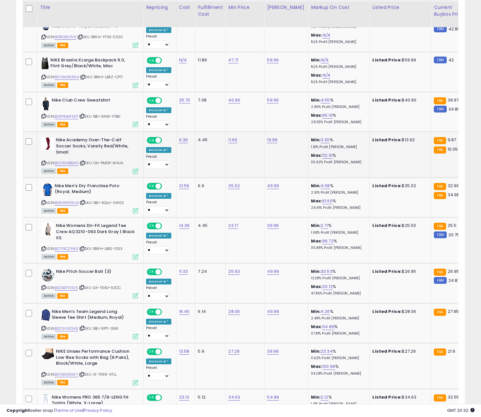
scroll to position [346, 0]
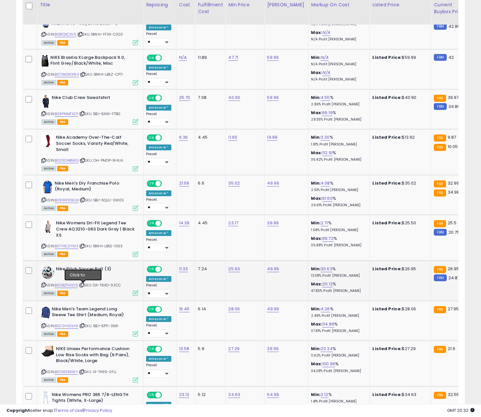
click at [82, 285] on icon at bounding box center [82, 285] width 4 height 4
click at [84, 326] on icon at bounding box center [82, 326] width 4 height 4
click at [69, 285] on link "B0DBZFH325" at bounding box center [66, 284] width 23 height 5
click at [231, 268] on link "25.93" at bounding box center [234, 269] width 12 height 6
type input "*****"
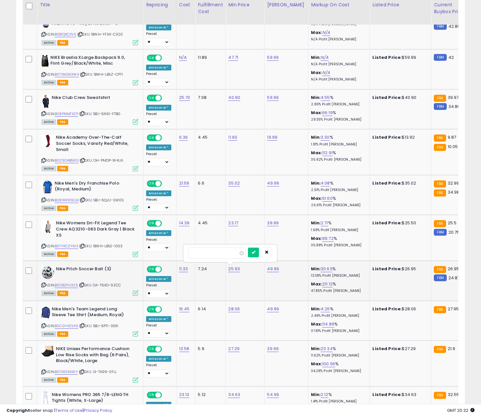
click button "submit" at bounding box center [253, 253] width 11 height 10
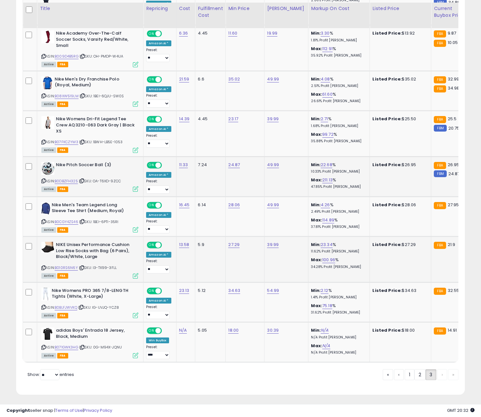
scroll to position [454, 0]
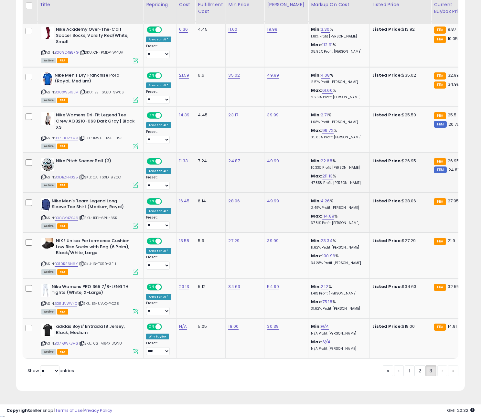
click at [90, 223] on div "ASIN: B0CGY4ZS46 | SKU: 1BEI-6PTI-35RI Active FBA" at bounding box center [89, 213] width 97 height 30
drag, startPoint x: 84, startPoint y: 218, endPoint x: 88, endPoint y: 219, distance: 3.6
click at [84, 218] on icon at bounding box center [82, 218] width 4 height 4
drag, startPoint x: 84, startPoint y: 304, endPoint x: 88, endPoint y: 303, distance: 4.1
click at [83, 304] on icon at bounding box center [81, 304] width 4 height 4
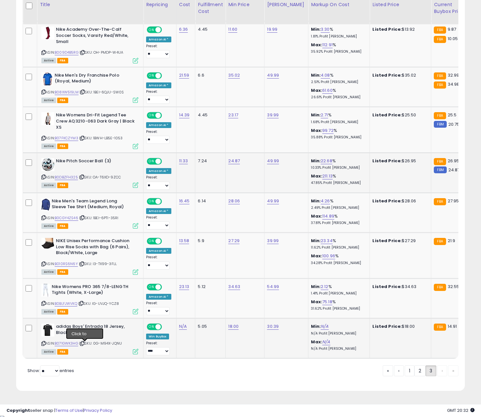
drag, startPoint x: 84, startPoint y: 344, endPoint x: 322, endPoint y: 312, distance: 240.1
click at [84, 344] on icon at bounding box center [82, 344] width 4 height 4
click at [87, 344] on span "| SKU: 0G-M94X-JQNU" at bounding box center [100, 343] width 43 height 5
drag, startPoint x: 83, startPoint y: 344, endPoint x: 88, endPoint y: 343, distance: 4.5
click at [83, 344] on icon at bounding box center [82, 344] width 4 height 4
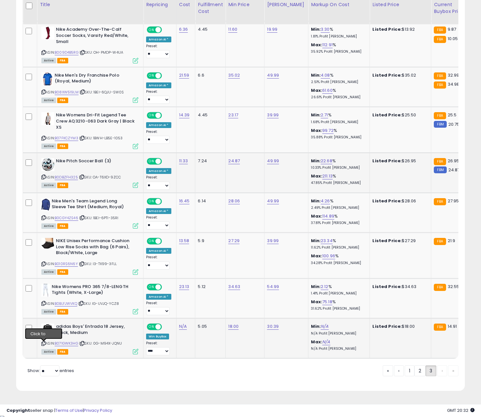
click at [44, 345] on icon at bounding box center [43, 344] width 4 height 4
click at [314, 345] on b "Max:" at bounding box center [316, 342] width 11 height 6
click at [261, 374] on div "Retrieving listings data.. Displaying 101 to 111 of 111 items Title Repricing C…" at bounding box center [241, 124] width 436 height 521
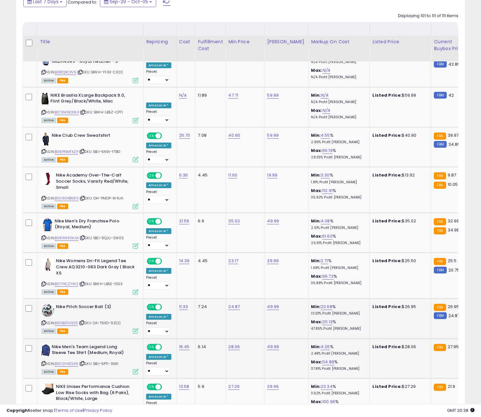
scroll to position [0, 0]
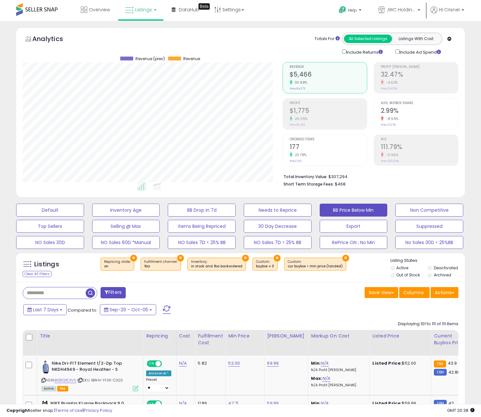
click at [45, 203] on div "Default Inventory Age BB Drop in 7d Needs to Reprice BB Price Below Min Non Com…" at bounding box center [240, 224] width 465 height 48
click at [44, 208] on button "Default" at bounding box center [50, 210] width 68 height 13
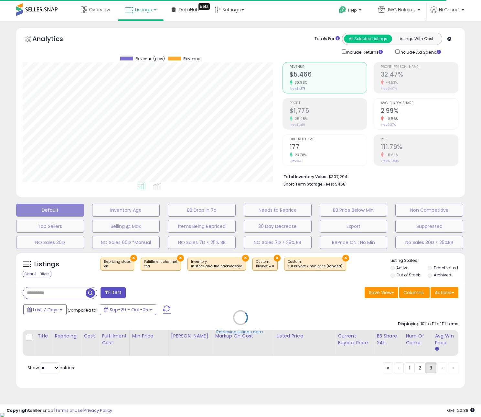
select select "**"
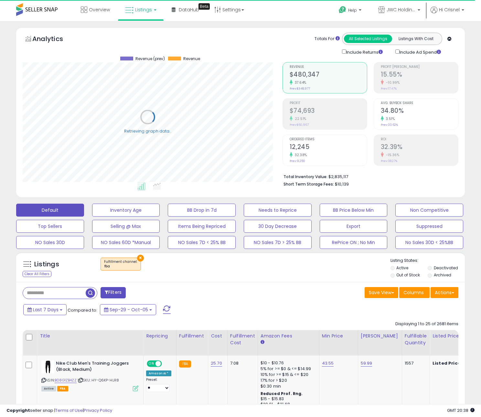
click at [54, 289] on input "text" at bounding box center [54, 292] width 63 height 11
paste input "**********"
click at [140, 292] on div "**********" at bounding box center [129, 293] width 223 height 13
click at [135, 294] on span "button" at bounding box center [132, 292] width 9 height 9
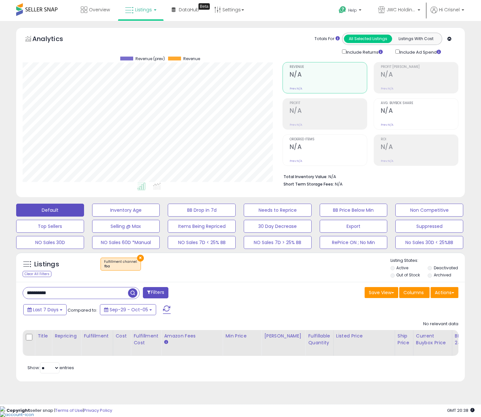
scroll to position [132, 260]
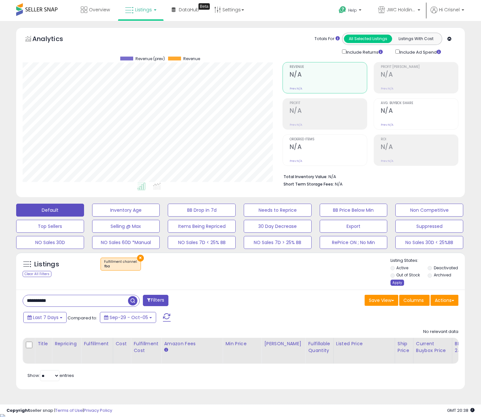
click at [391, 281] on div "Apply" at bounding box center [397, 283] width 14 height 6
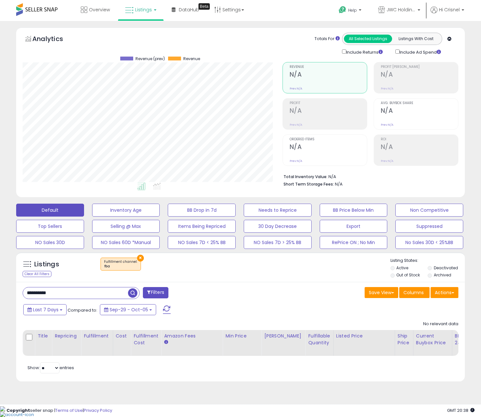
click at [254, 277] on div "Listings Clear All Filters × Fulfillment channel : fba" at bounding box center [240, 269] width 449 height 22
drag, startPoint x: 73, startPoint y: 299, endPoint x: 71, endPoint y: 293, distance: 5.8
click at [72, 295] on input "**********" at bounding box center [75, 292] width 105 height 11
paste input "text"
drag, startPoint x: 126, startPoint y: 296, endPoint x: 129, endPoint y: 295, distance: 3.3
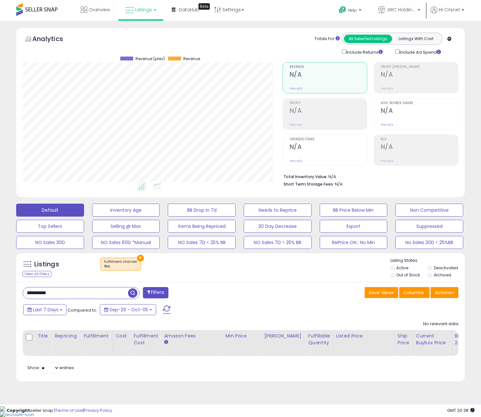
click at [127, 296] on input "**********" at bounding box center [75, 292] width 105 height 11
click at [129, 295] on span "button" at bounding box center [132, 292] width 9 height 9
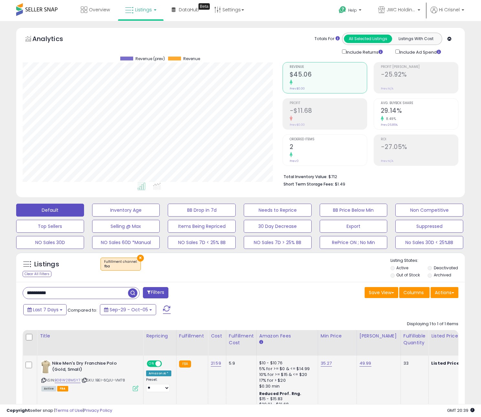
click at [74, 367] on b "Nike Men's Dry Franchise Polo (Gold, Small)" at bounding box center [91, 367] width 79 height 14
click at [77, 365] on b "Nike Men's Dry Franchise Polo (Gold, Small)" at bounding box center [91, 367] width 79 height 14
click at [80, 364] on b "Nike Men's Dry Franchise Polo (Gold, Small)" at bounding box center [91, 367] width 79 height 14
click at [74, 380] on link "B08W28MSY7" at bounding box center [68, 380] width 26 height 5
drag, startPoint x: 303, startPoint y: 266, endPoint x: 277, endPoint y: 202, distance: 69.0
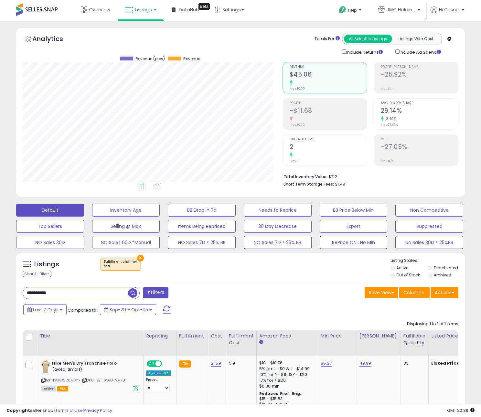
click at [296, 250] on div "Listings Clear All Filters × Fulfillment channel : fba Active" at bounding box center [240, 347] width 458 height 196
click at [100, 293] on input "**********" at bounding box center [75, 292] width 105 height 11
drag, startPoint x: 100, startPoint y: 293, endPoint x: 106, endPoint y: 293, distance: 6.1
click at [100, 293] on input "**********" at bounding box center [75, 292] width 105 height 11
paste input "****"
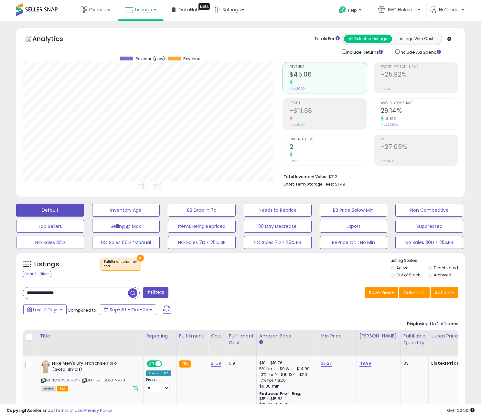
click at [136, 293] on span "button" at bounding box center [132, 292] width 9 height 9
click at [265, 294] on div "Save View Save As New View Update Current View Columns Actions Import Import Wa…" at bounding box center [351, 293] width 223 height 13
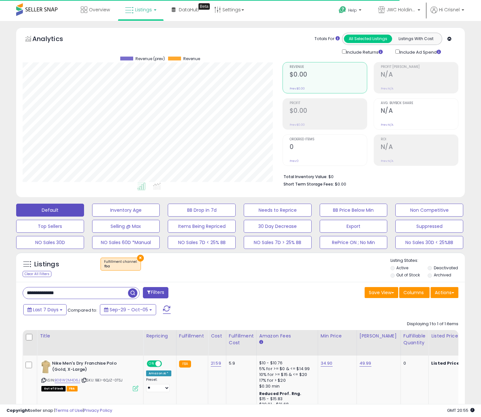
click at [87, 294] on input "**********" at bounding box center [75, 292] width 105 height 11
paste input "text"
click at [141, 294] on div "**********" at bounding box center [129, 293] width 223 height 13
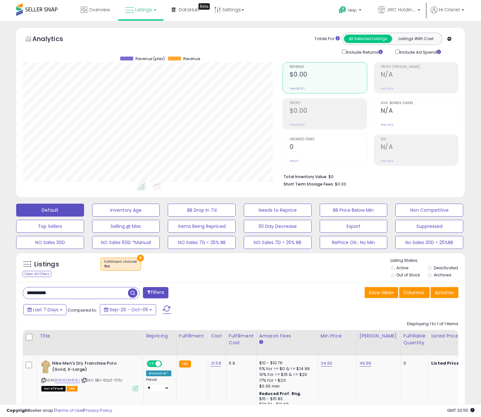
click at [138, 294] on button "button" at bounding box center [134, 292] width 12 height 10
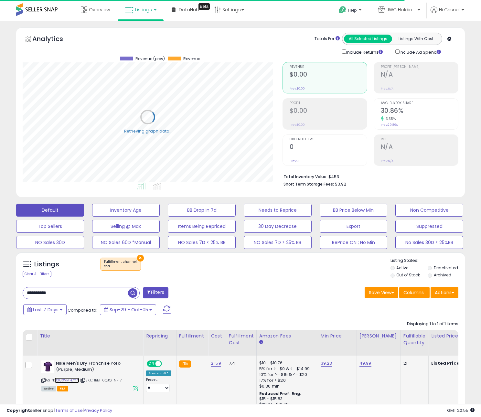
click at [74, 383] on link "B08XVMH7YN" at bounding box center [67, 380] width 25 height 5
click at [75, 298] on input "**********" at bounding box center [75, 292] width 105 height 11
click at [75, 297] on input "**********" at bounding box center [75, 292] width 105 height 11
paste input "text"
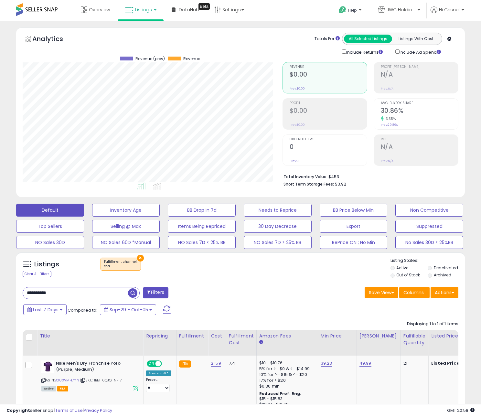
click at [133, 294] on span "button" at bounding box center [132, 292] width 9 height 9
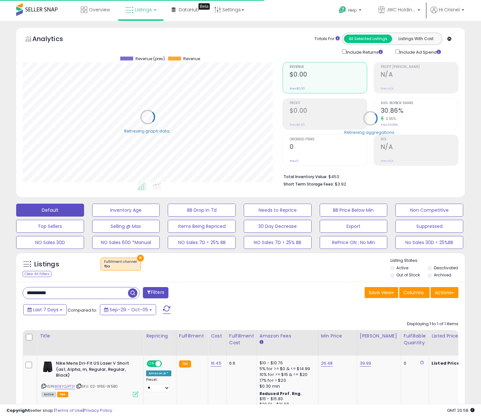
click at [240, 304] on div "Last 7 Days Compared to: Sep-29 - Oct-05" at bounding box center [185, 310] width 327 height 15
click at [73, 387] on link "B0BYQJPT31" at bounding box center [65, 386] width 20 height 5
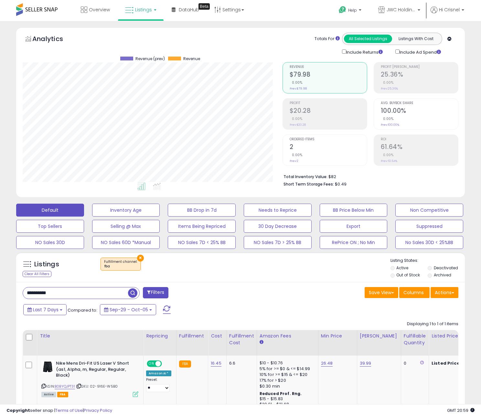
click at [70, 295] on input "**********" at bounding box center [75, 292] width 105 height 11
paste input "**********"
paste input "text"
click at [139, 294] on div "**********" at bounding box center [81, 293] width 117 height 12
click at [135, 294] on span "button" at bounding box center [132, 292] width 9 height 9
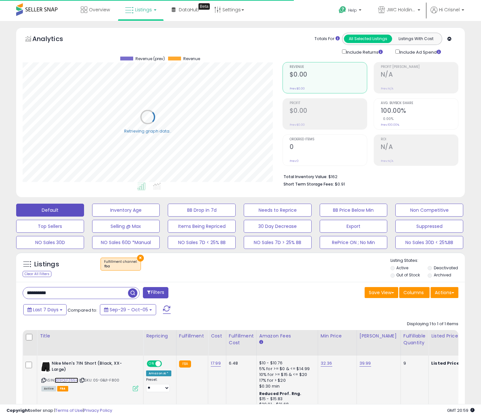
click at [74, 383] on link "B09QLFZ65H" at bounding box center [67, 380] width 24 height 5
click at [71, 294] on input "**********" at bounding box center [75, 292] width 105 height 11
paste input "text"
type input "**********"
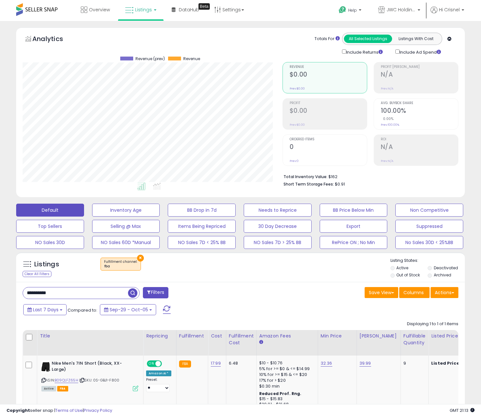
click at [135, 294] on span "button" at bounding box center [132, 292] width 9 height 9
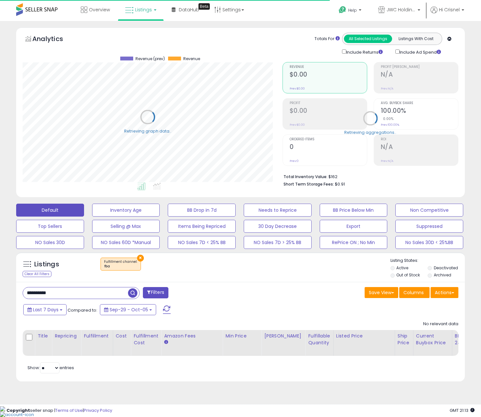
click at [194, 311] on div "Last 7 Days Compared to: Sep-29 - Oct-05" at bounding box center [185, 310] width 327 height 15
